Goal: Task Accomplishment & Management: Complete application form

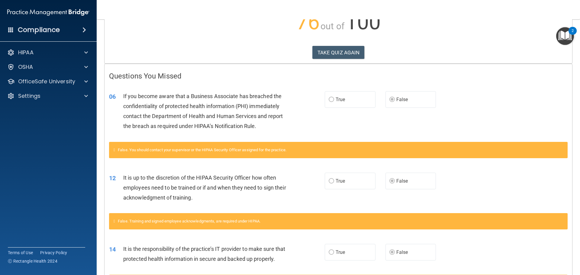
scroll to position [74, 0]
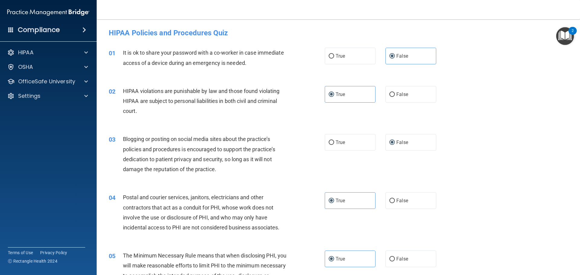
scroll to position [151, 0]
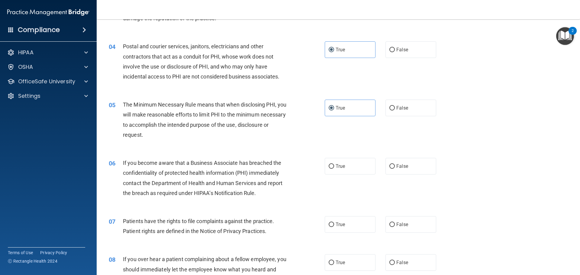
drag, startPoint x: 190, startPoint y: 183, endPoint x: 197, endPoint y: 185, distance: 7.8
click at [195, 183] on span "If you become aware that a Business Associate has breached the confidentiality …" at bounding box center [202, 178] width 159 height 37
click at [180, 182] on span "If you become aware that a Business Associate has breached the confidentiality …" at bounding box center [202, 178] width 159 height 37
click at [346, 165] on label "True" at bounding box center [350, 166] width 51 height 17
click at [334, 165] on input "True" at bounding box center [330, 166] width 5 height 5
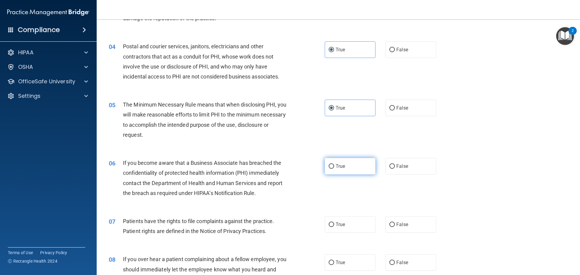
radio input "true"
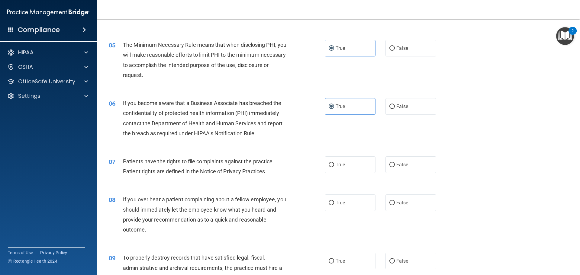
scroll to position [211, 0]
click at [339, 169] on label "True" at bounding box center [350, 164] width 51 height 17
click at [334, 167] on input "True" at bounding box center [330, 164] width 5 height 5
radio input "true"
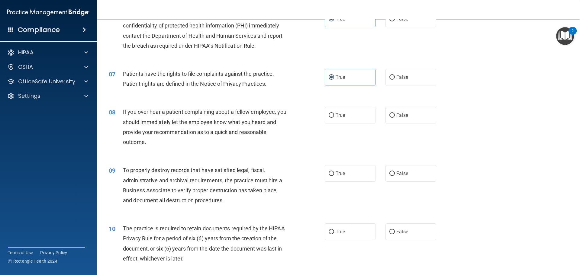
scroll to position [302, 0]
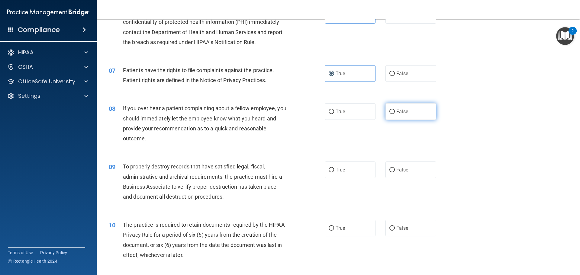
click at [402, 120] on label "False" at bounding box center [410, 111] width 51 height 17
click at [395, 114] on input "False" at bounding box center [391, 112] width 5 height 5
radio input "true"
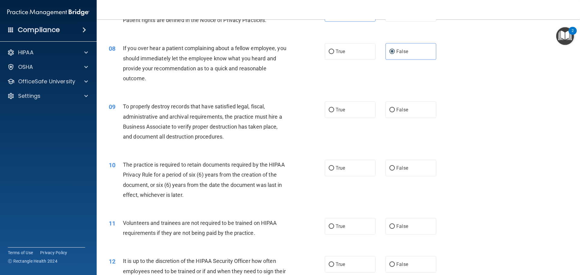
scroll to position [362, 0]
click at [460, 107] on div "09 To properly destroy records that have satisfied legal, fiscal, administrativ…" at bounding box center [338, 123] width 468 height 58
click at [413, 111] on label "False" at bounding box center [410, 109] width 51 height 17
click at [395, 111] on input "False" at bounding box center [391, 109] width 5 height 5
radio input "true"
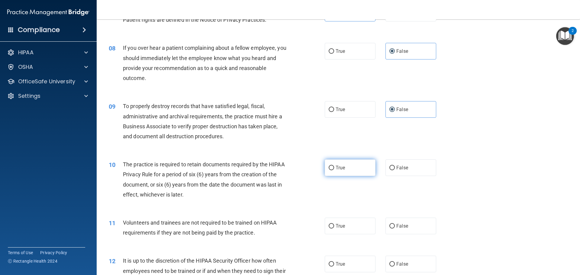
click at [363, 171] on label "True" at bounding box center [350, 167] width 51 height 17
click at [334, 170] on input "True" at bounding box center [330, 168] width 5 height 5
radio input "true"
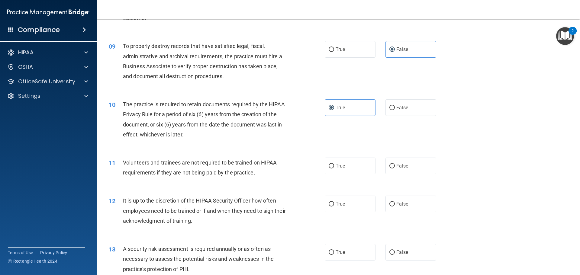
scroll to position [423, 0]
click at [408, 165] on label "False" at bounding box center [410, 165] width 51 height 17
click at [395, 165] on input "False" at bounding box center [391, 166] width 5 height 5
radio input "true"
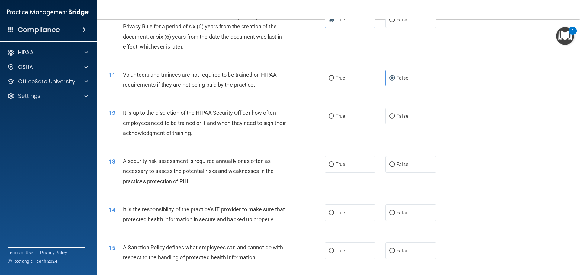
scroll to position [513, 0]
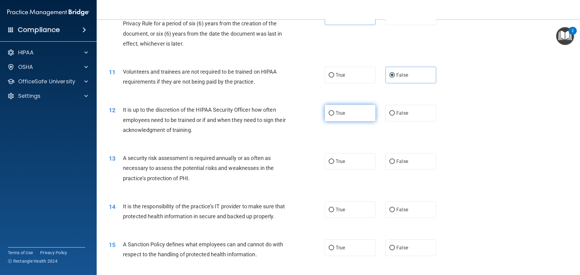
click at [352, 118] on label "True" at bounding box center [350, 113] width 51 height 17
click at [334, 116] on input "True" at bounding box center [330, 113] width 5 height 5
radio input "true"
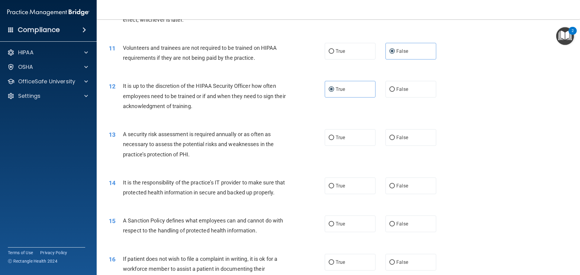
scroll to position [574, 0]
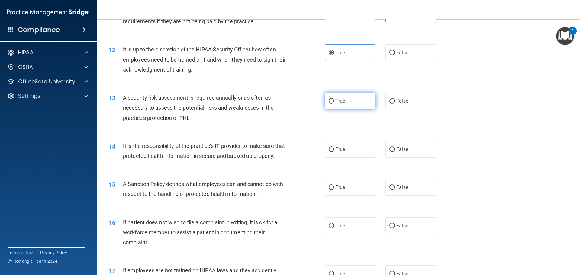
click at [342, 104] on span "True" at bounding box center [339, 101] width 9 height 6
click at [334, 104] on input "True" at bounding box center [330, 101] width 5 height 5
radio input "true"
click at [335, 150] on span "True" at bounding box center [339, 149] width 9 height 6
click at [334, 150] on input "True" at bounding box center [330, 149] width 5 height 5
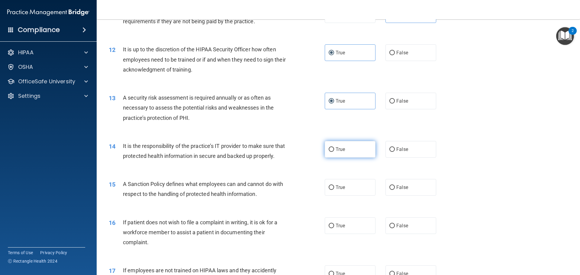
radio input "true"
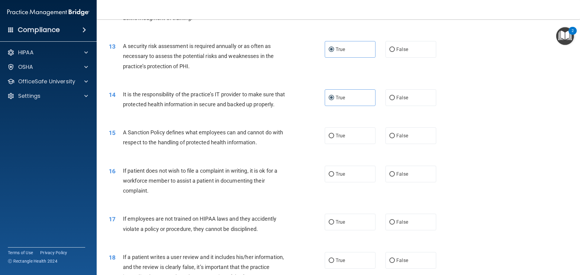
scroll to position [634, 0]
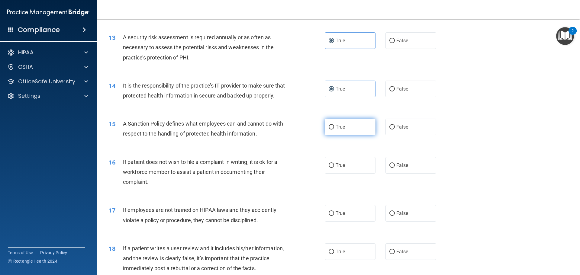
click at [340, 135] on label "True" at bounding box center [350, 127] width 51 height 17
click at [334, 130] on input "True" at bounding box center [330, 127] width 5 height 5
radio input "true"
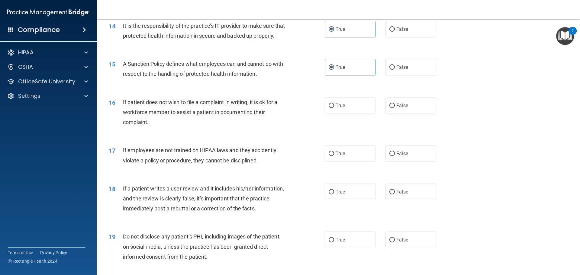
scroll to position [694, 0]
click at [413, 74] on label "False" at bounding box center [410, 66] width 51 height 17
click at [395, 69] on input "False" at bounding box center [391, 67] width 5 height 5
radio input "true"
radio input "false"
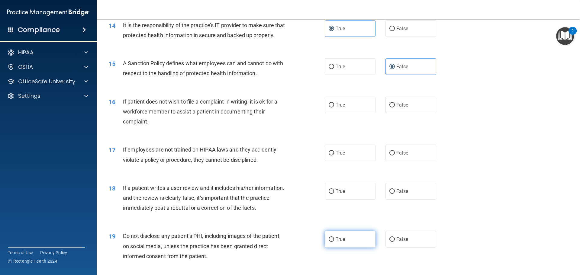
click at [344, 248] on label "True" at bounding box center [350, 239] width 51 height 17
click at [334, 242] on input "True" at bounding box center [330, 239] width 5 height 5
radio input "true"
drag, startPoint x: 401, startPoint y: 203, endPoint x: 397, endPoint y: 203, distance: 3.9
click at [402, 194] on span "False" at bounding box center [402, 191] width 12 height 6
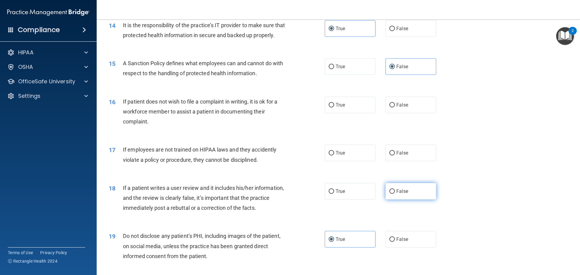
click at [395, 194] on input "False" at bounding box center [391, 191] width 5 height 5
radio input "true"
click at [397, 156] on span "False" at bounding box center [402, 153] width 12 height 6
click at [395, 155] on input "False" at bounding box center [391, 153] width 5 height 5
radio input "true"
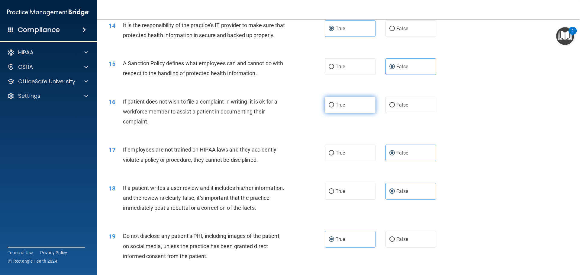
click at [332, 113] on label "True" at bounding box center [350, 105] width 51 height 17
click at [332, 107] on input "True" at bounding box center [330, 105] width 5 height 5
radio input "true"
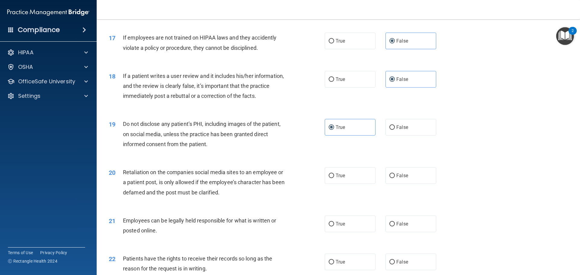
scroll to position [815, 0]
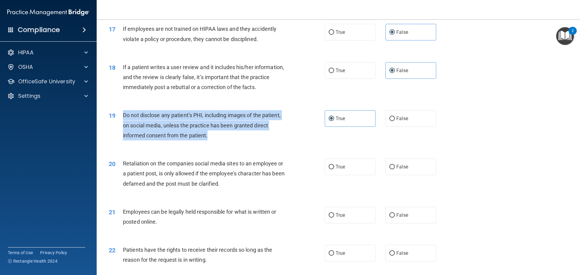
drag, startPoint x: 192, startPoint y: 141, endPoint x: 120, endPoint y: 129, distance: 73.2
click at [120, 129] on div "19 Do not disclose any patient’s PHI, including images of the patient, on socia…" at bounding box center [217, 126] width 234 height 33
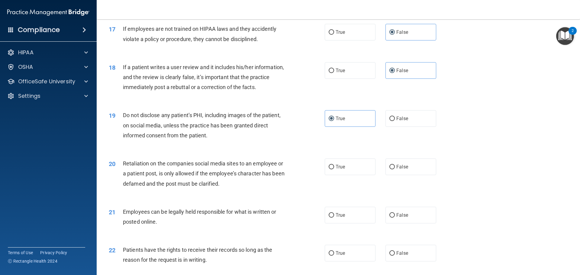
click at [178, 174] on span "Retaliation on the companies social media sites to an employee or a patient pos…" at bounding box center [204, 173] width 162 height 26
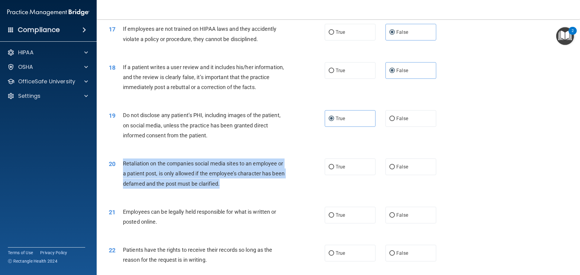
drag, startPoint x: 232, startPoint y: 196, endPoint x: 123, endPoint y: 175, distance: 110.5
click at [123, 175] on div "Retaliation on the companies social media sites to an employee or a patient pos…" at bounding box center [207, 174] width 169 height 30
copy span "Retaliation on the companies social media sites to an employee or a patient pos…"
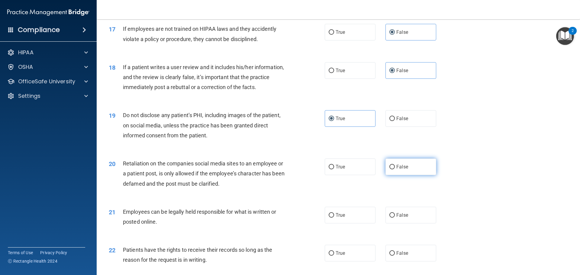
click at [398, 173] on label "False" at bounding box center [410, 167] width 51 height 17
click at [395, 169] on input "False" at bounding box center [391, 167] width 5 height 5
radio input "true"
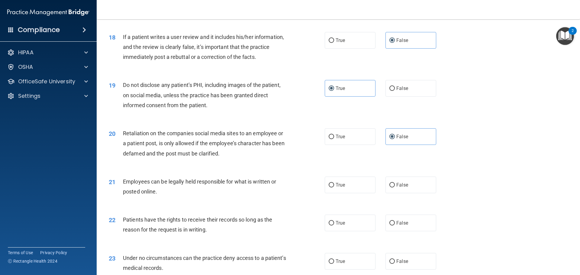
scroll to position [876, 0]
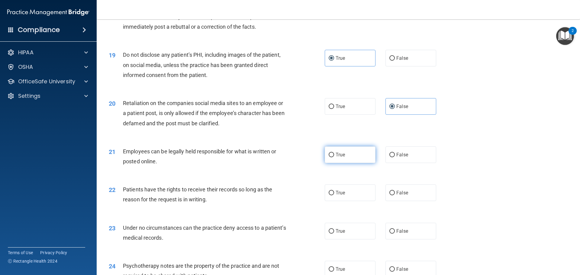
click at [352, 163] on label "True" at bounding box center [350, 154] width 51 height 17
click at [334, 157] on input "True" at bounding box center [330, 155] width 5 height 5
radio input "true"
click at [420, 201] on label "False" at bounding box center [410, 192] width 51 height 17
click at [395, 195] on input "False" at bounding box center [391, 193] width 5 height 5
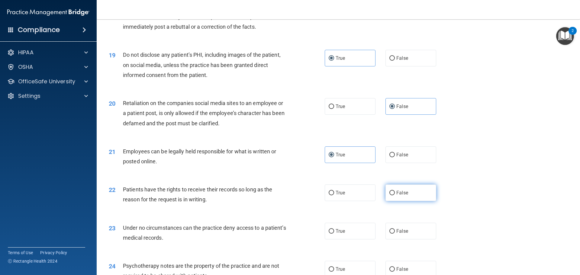
radio input "true"
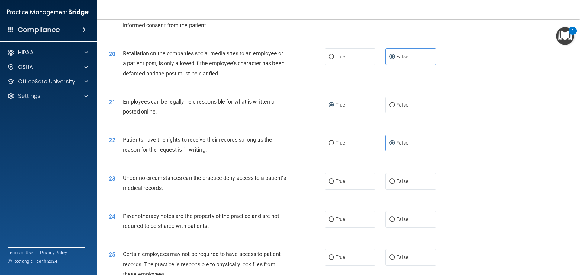
scroll to position [936, 0]
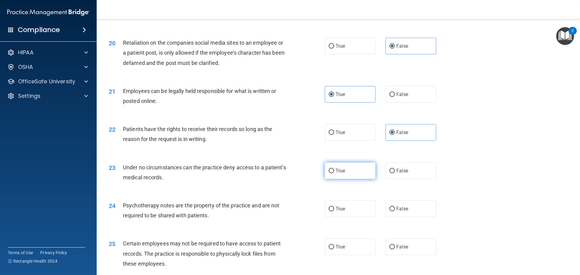
click at [344, 179] on label "True" at bounding box center [350, 170] width 51 height 17
click at [334, 173] on input "True" at bounding box center [330, 171] width 5 height 5
radio input "true"
click at [408, 179] on label "False" at bounding box center [410, 170] width 51 height 17
click at [395, 173] on input "False" at bounding box center [391, 171] width 5 height 5
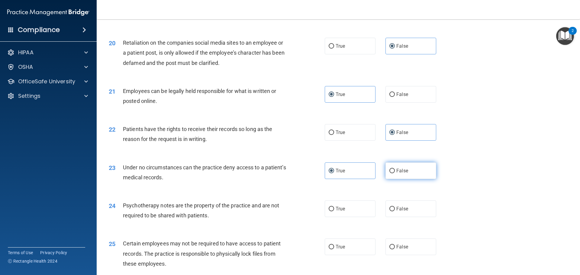
radio input "true"
radio input "false"
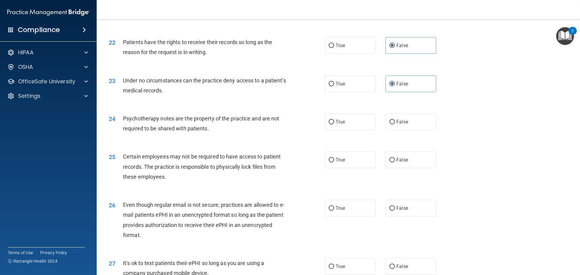
scroll to position [1027, 0]
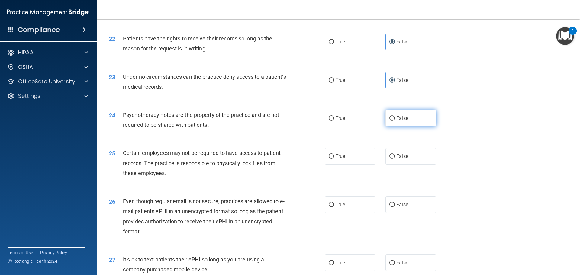
click at [407, 127] on label "False" at bounding box center [410, 118] width 51 height 17
click at [395, 121] on input "False" at bounding box center [391, 118] width 5 height 5
radio input "true"
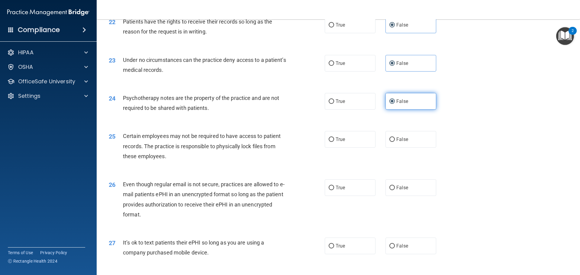
scroll to position [1087, 0]
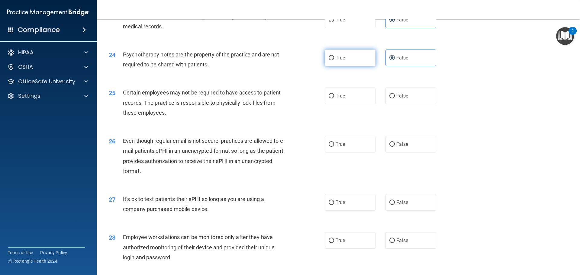
click at [346, 66] on label "True" at bounding box center [350, 58] width 51 height 17
click at [334, 60] on input "True" at bounding box center [330, 58] width 5 height 5
radio input "true"
radio input "false"
click at [341, 104] on label "True" at bounding box center [350, 96] width 51 height 17
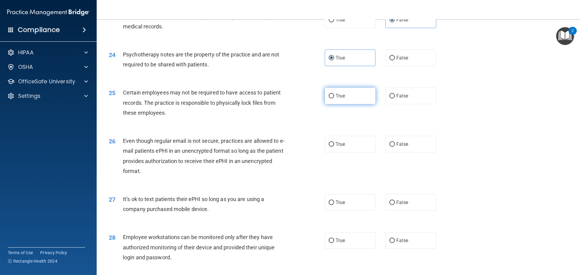
click at [334, 98] on input "True" at bounding box center [330, 96] width 5 height 5
radio input "true"
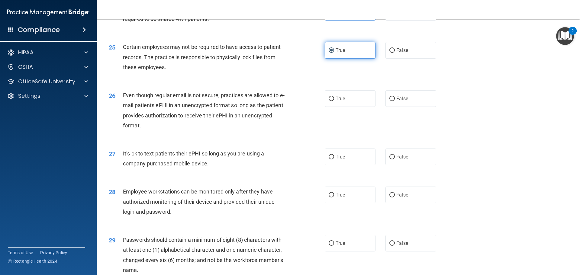
scroll to position [1147, 0]
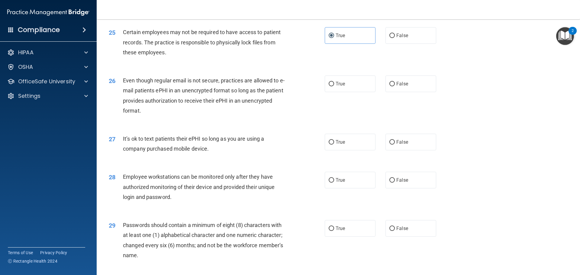
click at [411, 85] on div "26 Even though regular email is not secure, practices are allowed to e-mail pat…" at bounding box center [338, 97] width 468 height 58
click at [406, 91] on label "False" at bounding box center [410, 83] width 51 height 17
click at [395, 86] on input "False" at bounding box center [391, 84] width 5 height 5
radio input "true"
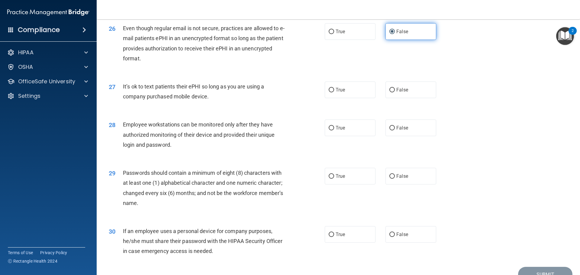
scroll to position [1208, 0]
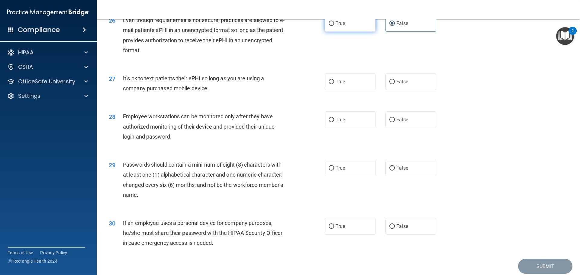
click at [345, 32] on label "True" at bounding box center [350, 23] width 51 height 17
click at [334, 26] on input "True" at bounding box center [330, 23] width 5 height 5
radio input "true"
radio input "false"
click at [423, 90] on label "False" at bounding box center [410, 81] width 51 height 17
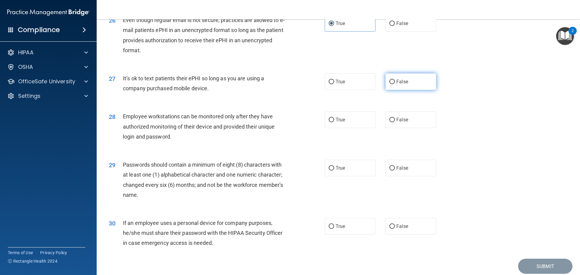
click at [395, 84] on input "False" at bounding box center [391, 82] width 5 height 5
radio input "true"
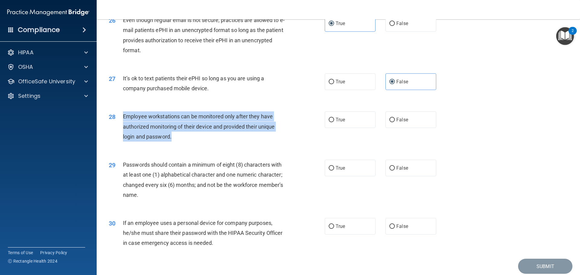
drag, startPoint x: 188, startPoint y: 153, endPoint x: 121, endPoint y: 127, distance: 71.5
click at [121, 127] on div "28 Employee workstations can be monitored only after they have authorized monit…" at bounding box center [217, 127] width 234 height 33
copy div "Employee workstations can be monitored only after they have authorized monitori…"
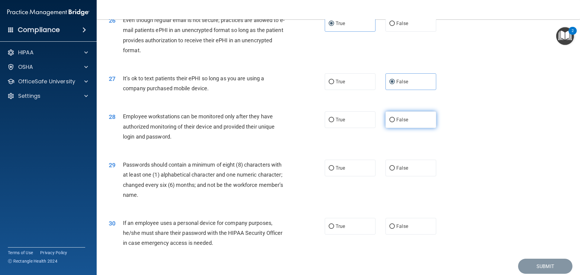
click at [399, 128] on label "False" at bounding box center [410, 119] width 51 height 17
click at [395, 122] on input "False" at bounding box center [391, 120] width 5 height 5
radio input "true"
click at [341, 171] on span "True" at bounding box center [339, 168] width 9 height 6
click at [334, 171] on input "True" at bounding box center [330, 168] width 5 height 5
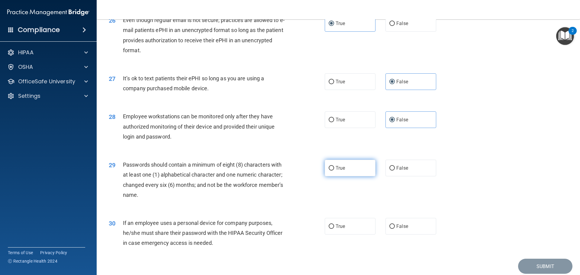
radio input "true"
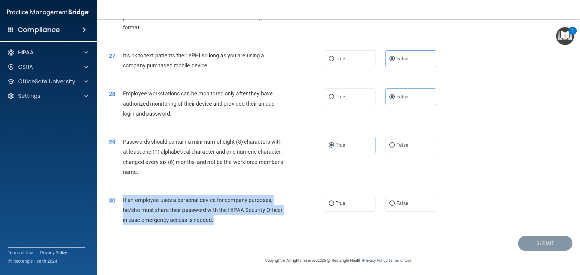
drag, startPoint x: 233, startPoint y: 226, endPoint x: 120, endPoint y: 199, distance: 116.0
click at [120, 199] on div "30 If an employee uses a personal device for company purposes, he/she must shar…" at bounding box center [217, 211] width 234 height 33
copy div "If an employee uses a personal device for company purposes, he/she must share t…"
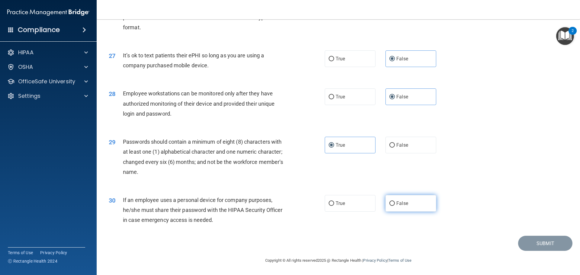
drag, startPoint x: 396, startPoint y: 205, endPoint x: 409, endPoint y: 204, distance: 12.7
click at [398, 204] on span "False" at bounding box center [402, 203] width 12 height 6
click at [400, 203] on span "False" at bounding box center [402, 203] width 12 height 6
click at [395, 203] on input "False" at bounding box center [391, 203] width 5 height 5
radio input "true"
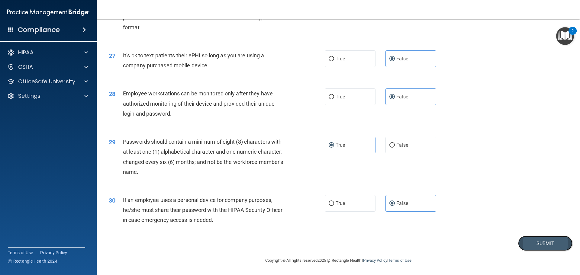
click at [558, 244] on button "Submit" at bounding box center [545, 243] width 54 height 15
click at [529, 245] on button "Submit" at bounding box center [545, 243] width 54 height 15
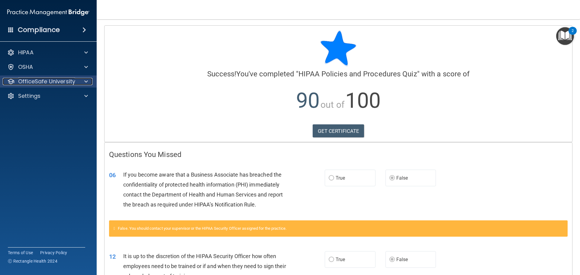
click at [30, 80] on p "OfficeSafe University" at bounding box center [46, 81] width 57 height 7
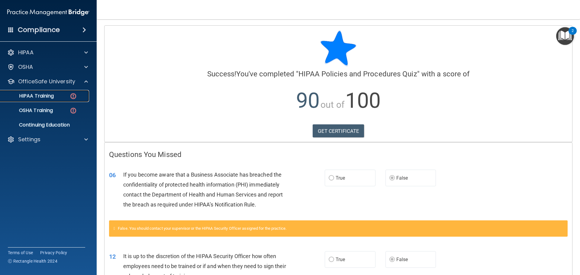
click at [33, 95] on p "HIPAA Training" at bounding box center [29, 96] width 50 height 6
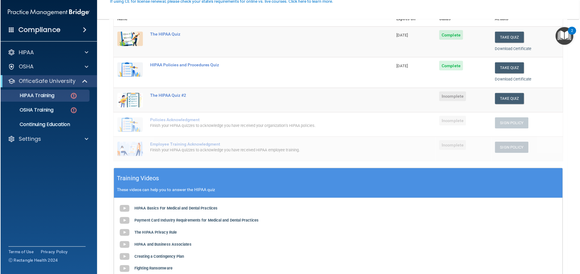
scroll to position [91, 0]
